Goal: Task Accomplishment & Management: Use online tool/utility

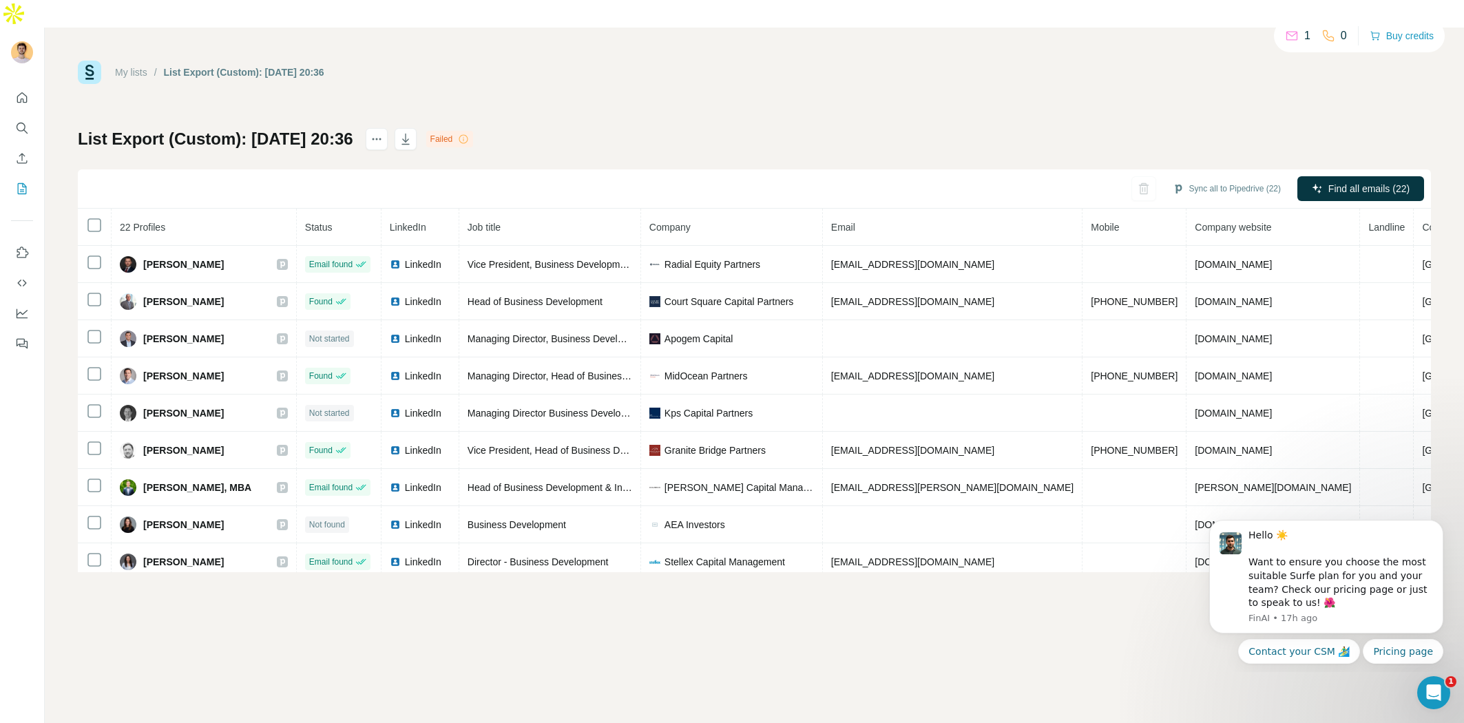
click at [666, 128] on div "List Export (Custom): [DATE] 20:36 Failed Sync all to Pipedrive (22) Find all e…" at bounding box center [754, 350] width 1353 height 444
click at [585, 128] on div "List Export (Custom): [DATE] 20:36 Failed Sync all to Pipedrive (22) Find all e…" at bounding box center [754, 350] width 1353 height 444
click at [21, 183] on icon "My lists" at bounding box center [22, 188] width 9 height 11
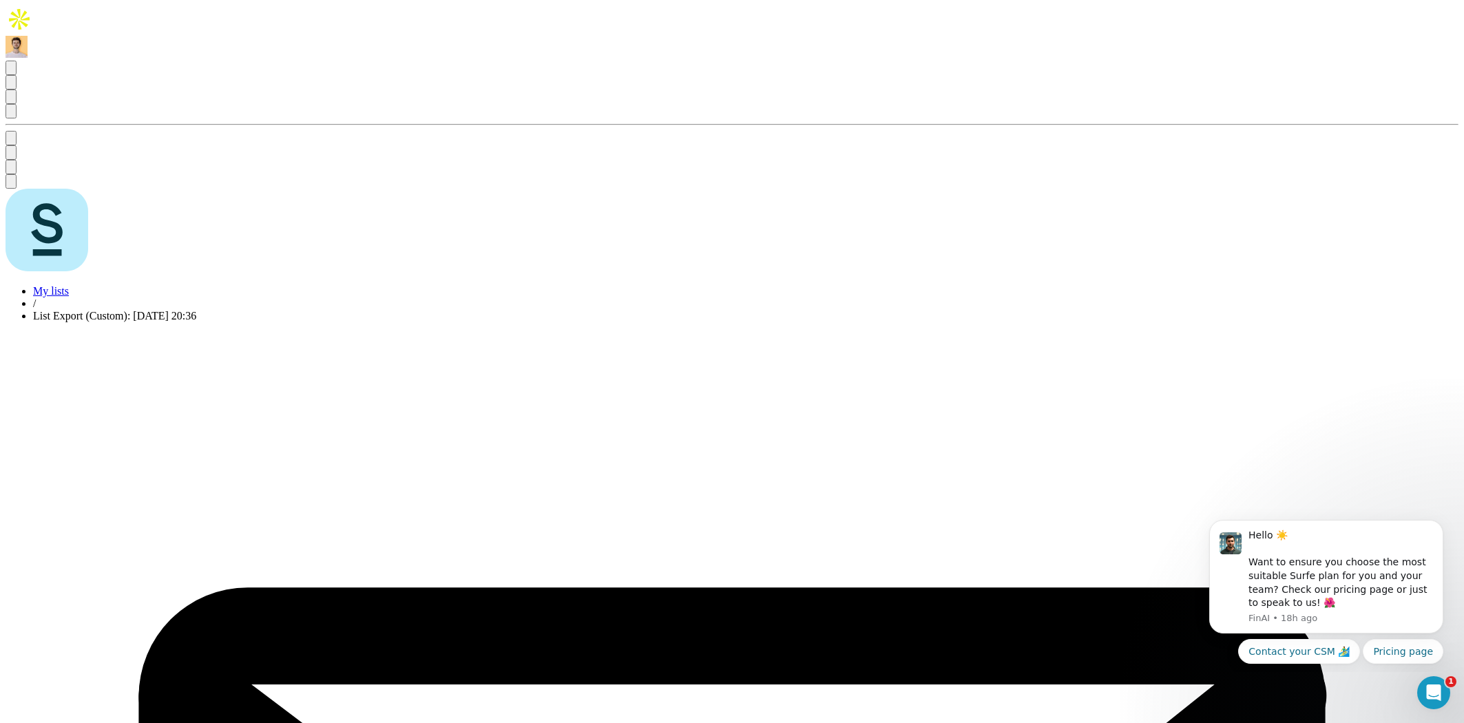
drag, startPoint x: 1070, startPoint y: 348, endPoint x: 1127, endPoint y: 344, distance: 57.2
drag, startPoint x: 222, startPoint y: 353, endPoint x: 147, endPoint y: 351, distance: 75.7
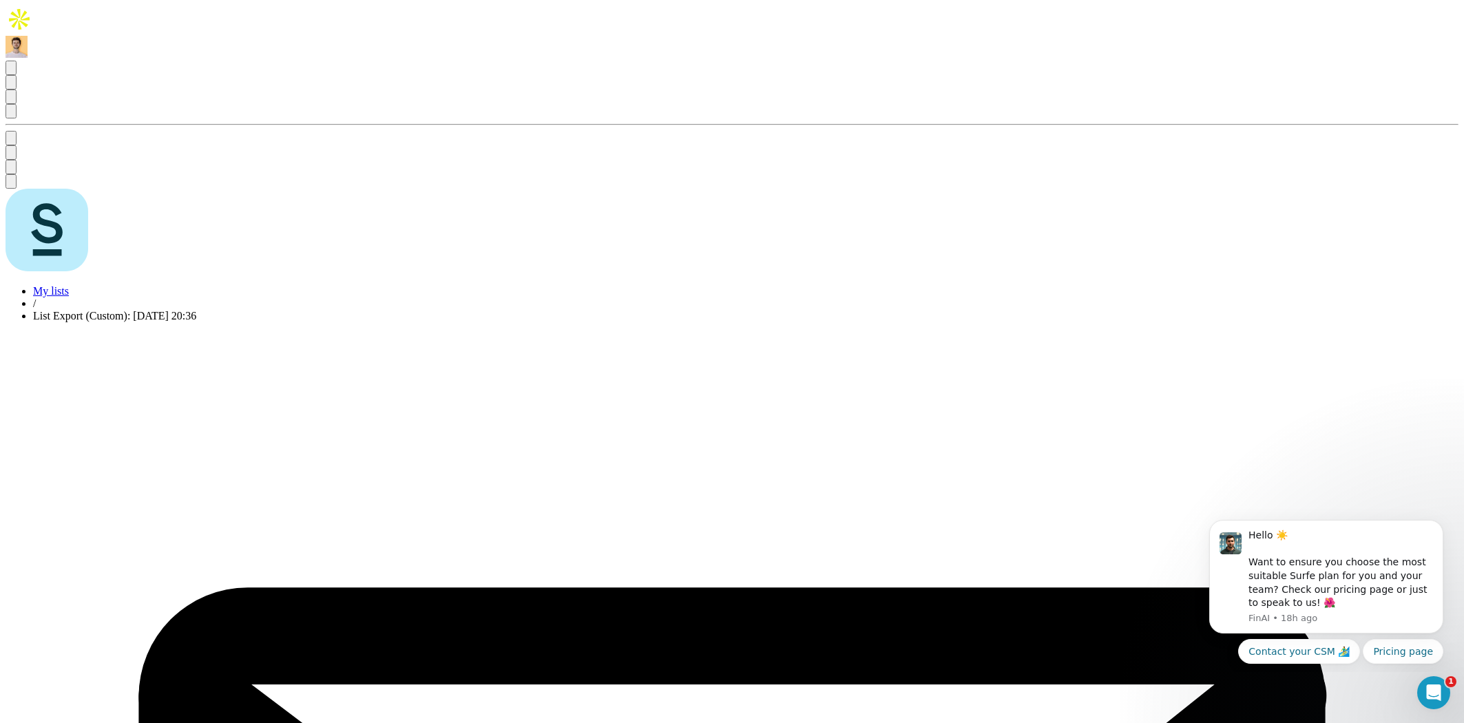
copy span "[PERSON_NAME]"
drag, startPoint x: 1128, startPoint y: 314, endPoint x: 1065, endPoint y: 314, distance: 62.7
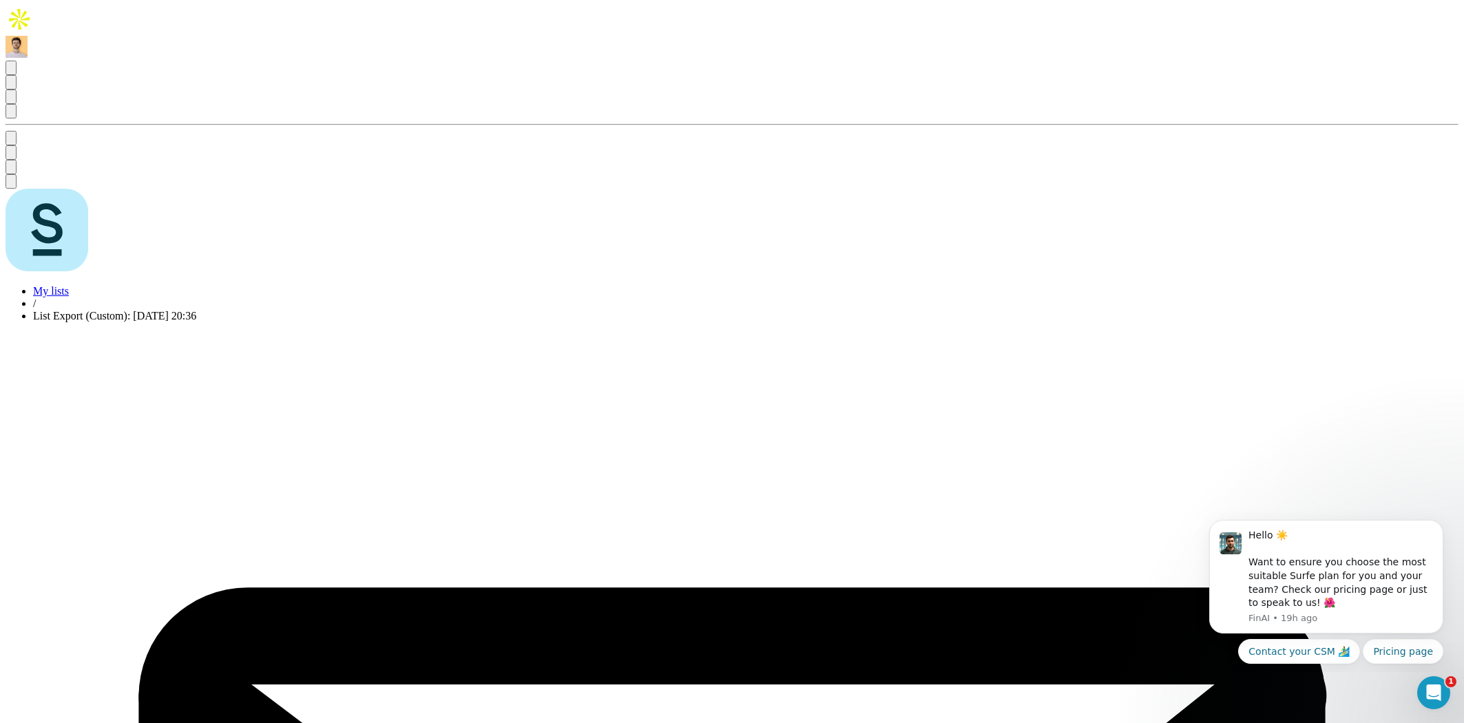
drag, startPoint x: 231, startPoint y: 316, endPoint x: 147, endPoint y: 316, distance: 83.3
copy span "[PERSON_NAME]"
